Goal: Task Accomplishment & Management: Use online tool/utility

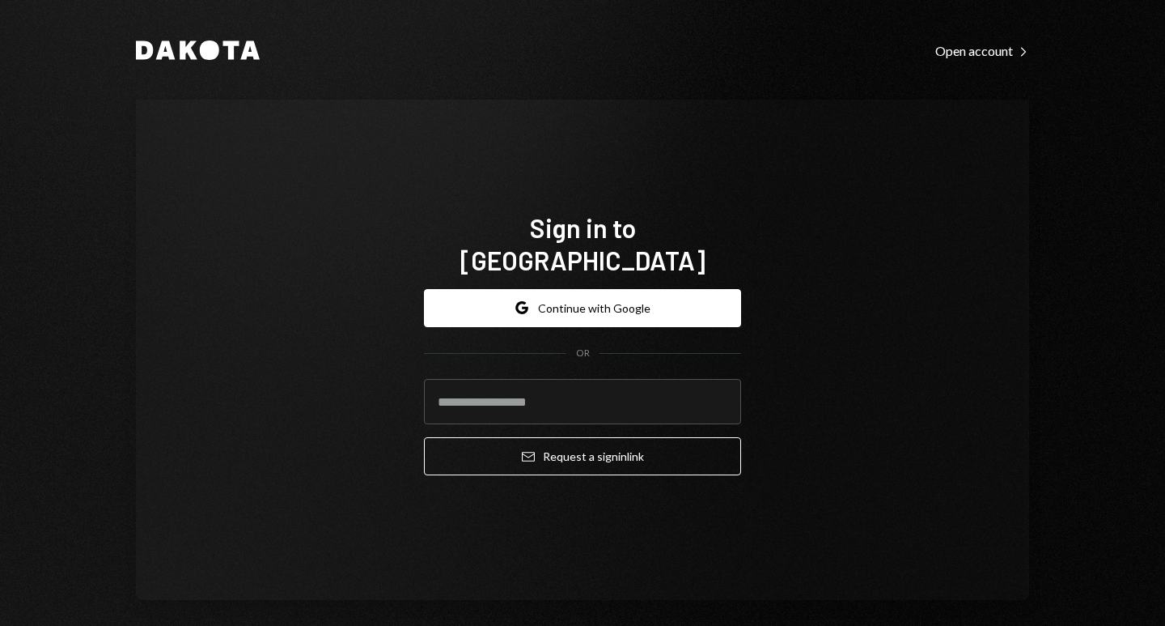
click at [629, 290] on button "Google Continue with Google" at bounding box center [582, 308] width 317 height 38
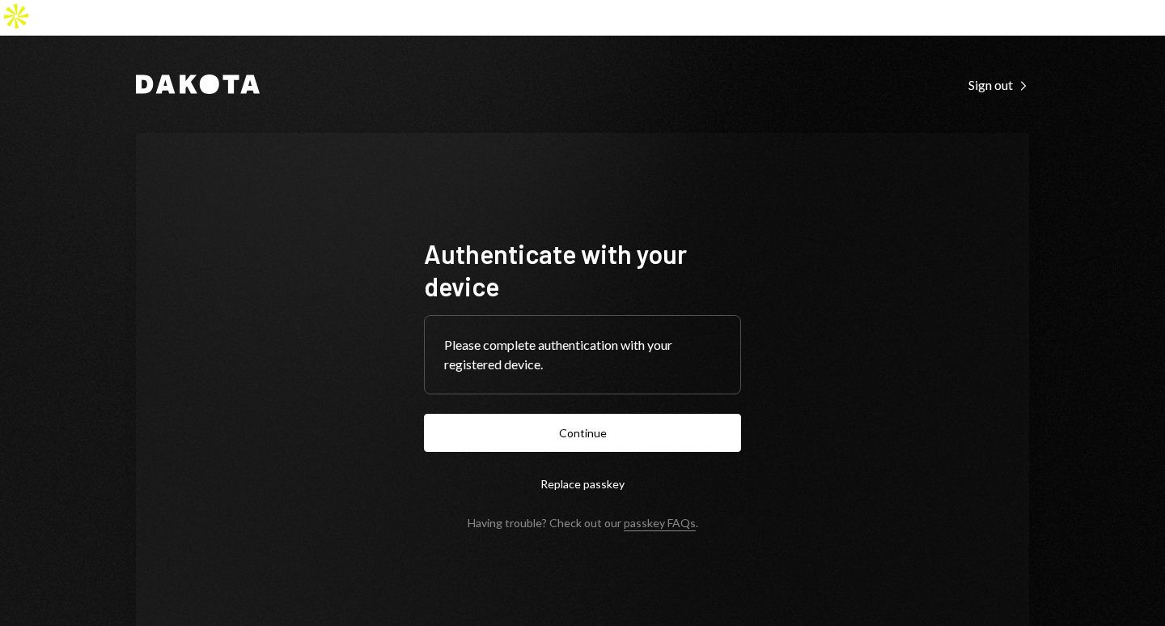
click at [607, 414] on button "Continue" at bounding box center [582, 433] width 317 height 38
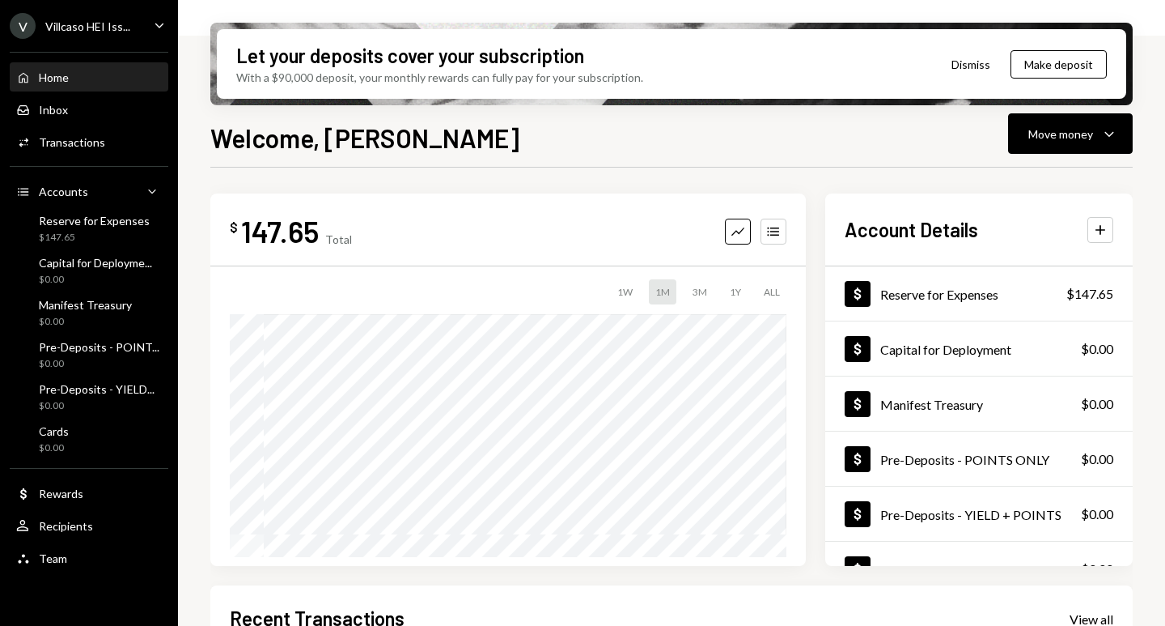
click at [157, 26] on icon "Caret Down" at bounding box center [160, 25] width 18 height 18
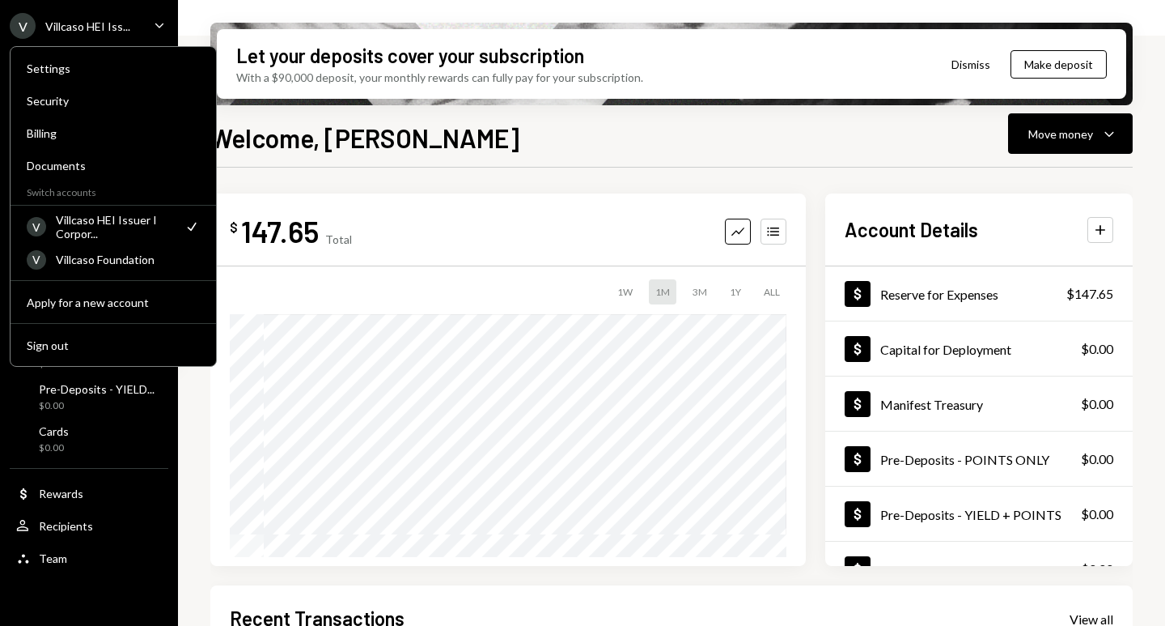
click at [150, 261] on div "Villcaso Foundation" at bounding box center [128, 259] width 144 height 14
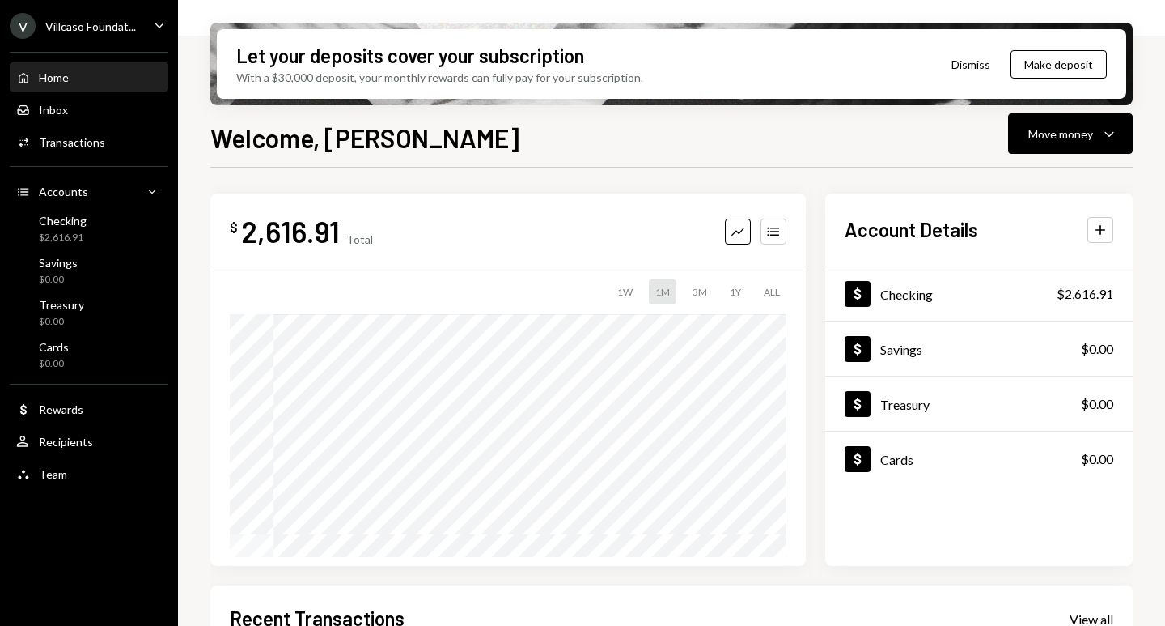
click at [906, 292] on div "Checking" at bounding box center [906, 293] width 53 height 15
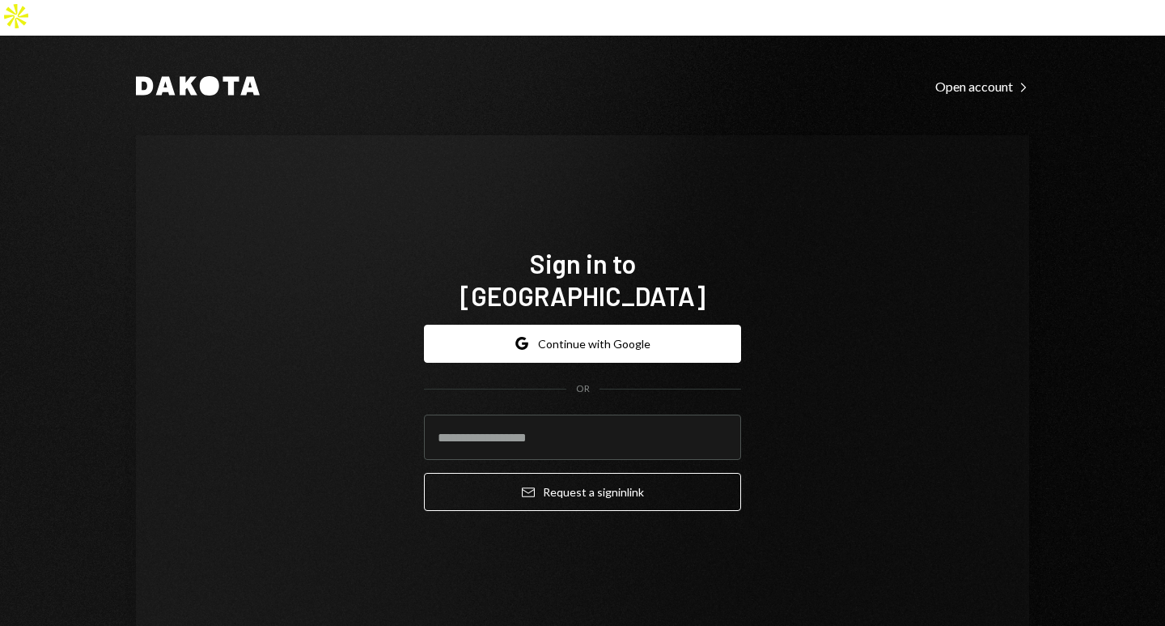
click at [602, 325] on button "Google Continue with Google" at bounding box center [582, 344] width 317 height 38
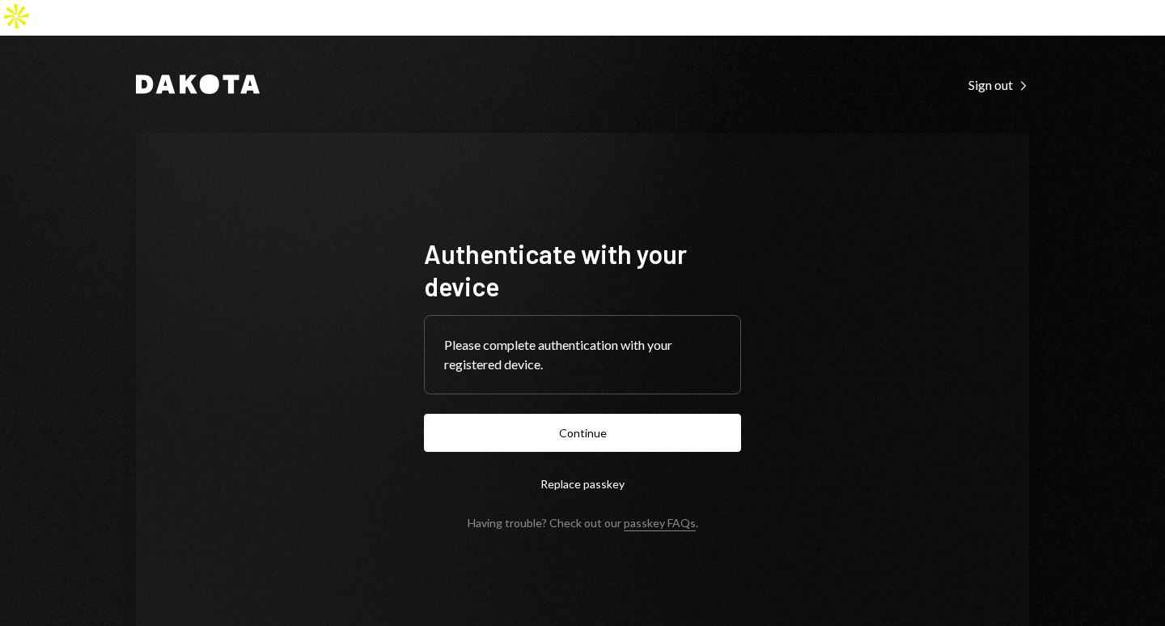
click at [592, 414] on button "Continue" at bounding box center [582, 433] width 317 height 38
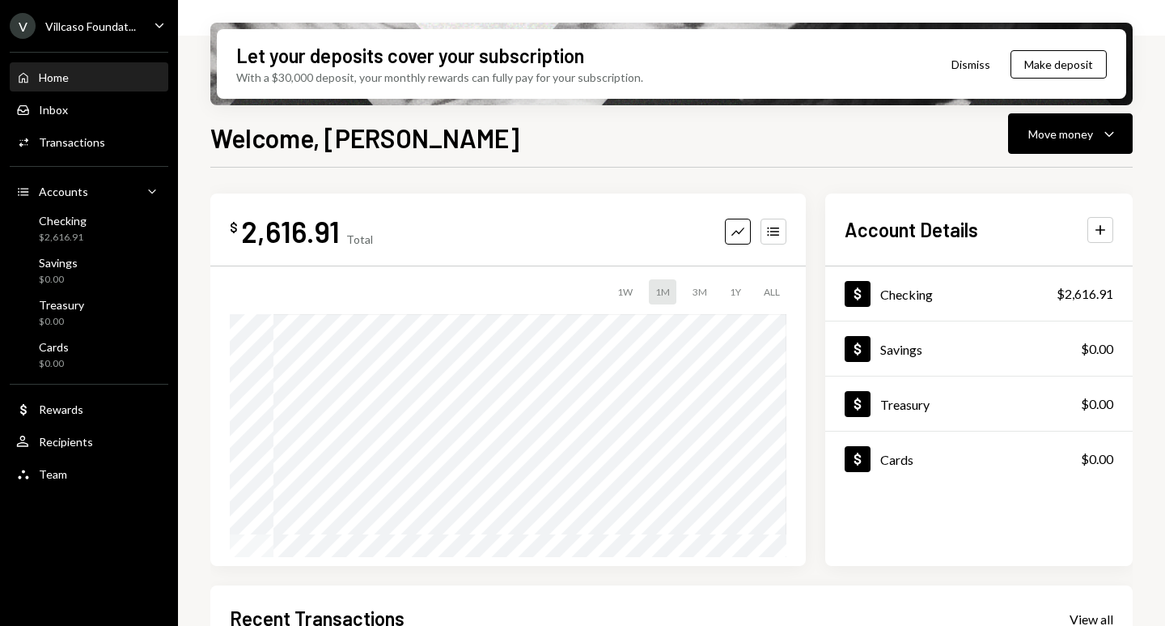
click at [1085, 121] on button "Move money Caret Down" at bounding box center [1070, 133] width 125 height 40
click at [1014, 191] on div "Withdraw Send" at bounding box center [1046, 182] width 162 height 36
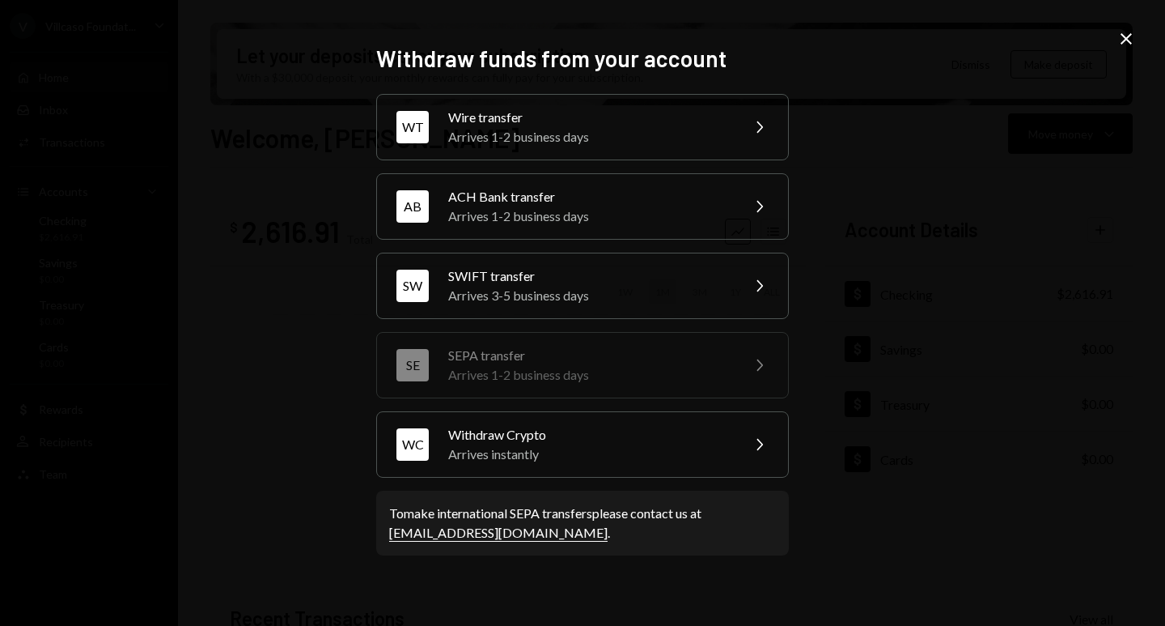
click at [627, 290] on div "Arrives 3-5 business days" at bounding box center [589, 295] width 282 height 19
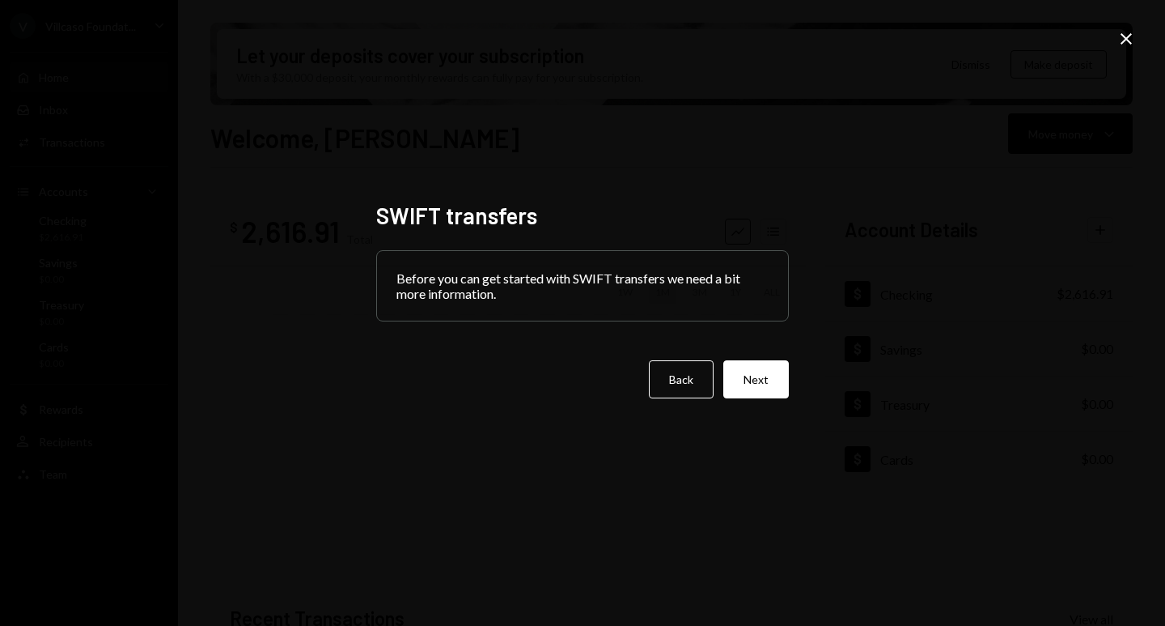
click at [769, 390] on button "Next" at bounding box center [756, 379] width 66 height 38
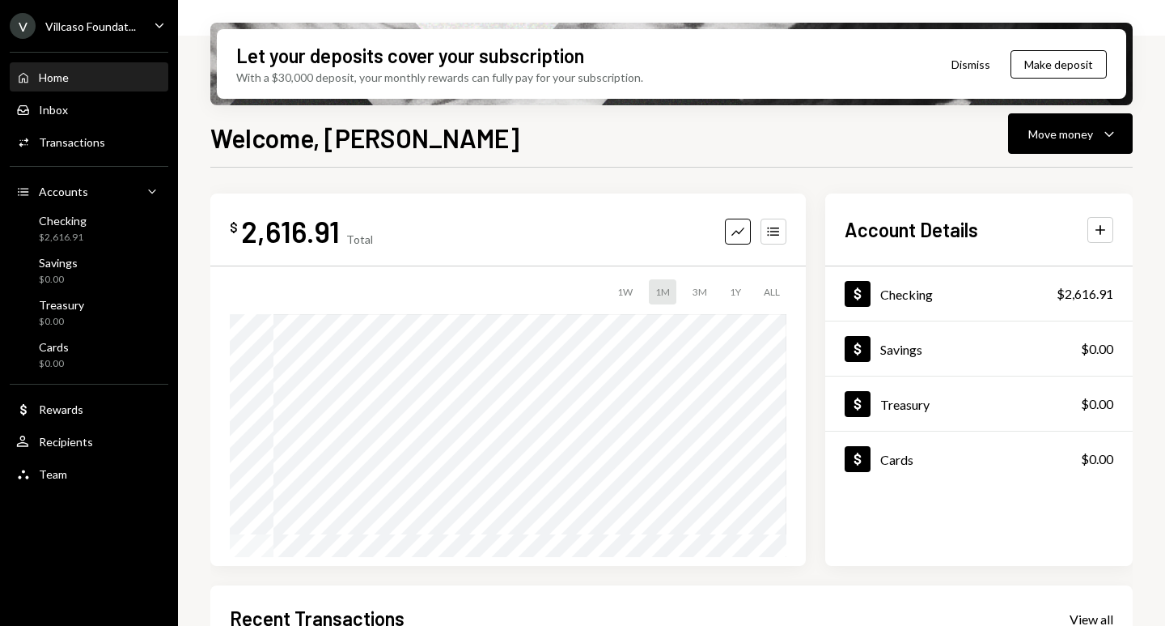
click at [1041, 131] on div "Move money" at bounding box center [1061, 133] width 65 height 17
click at [1004, 190] on div "Send" at bounding box center [1058, 182] width 118 height 17
